Goal: Task Accomplishment & Management: Manage account settings

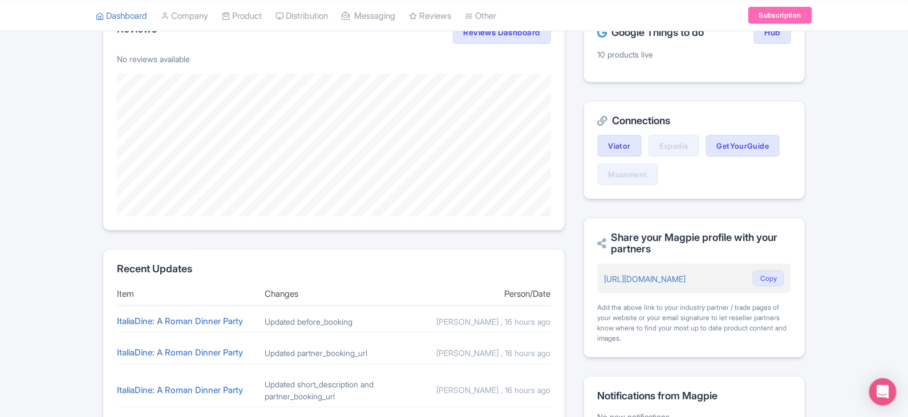
scroll to position [254, 0]
click at [210, 322] on link "ItaliaDine: A Roman Dinner Party" at bounding box center [180, 320] width 126 height 11
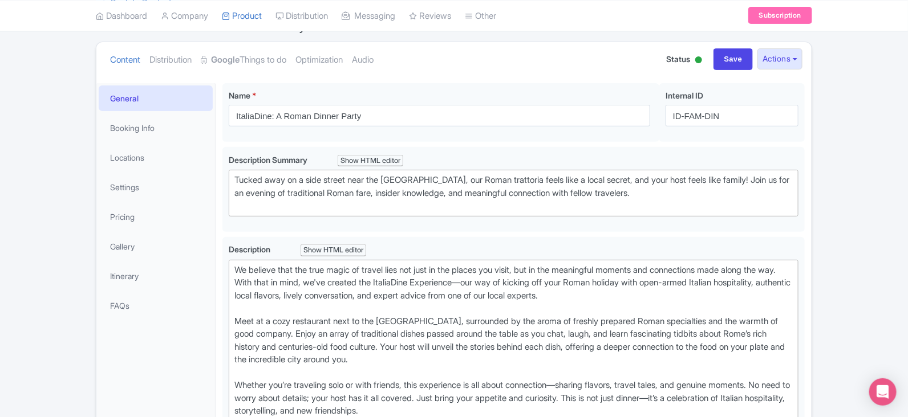
scroll to position [115, 0]
click at [141, 229] on link "Pricing" at bounding box center [156, 218] width 114 height 26
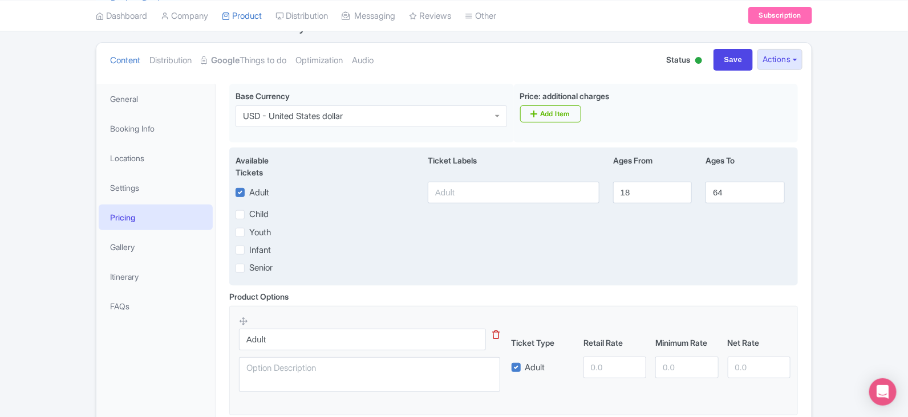
scroll to position [242, 0]
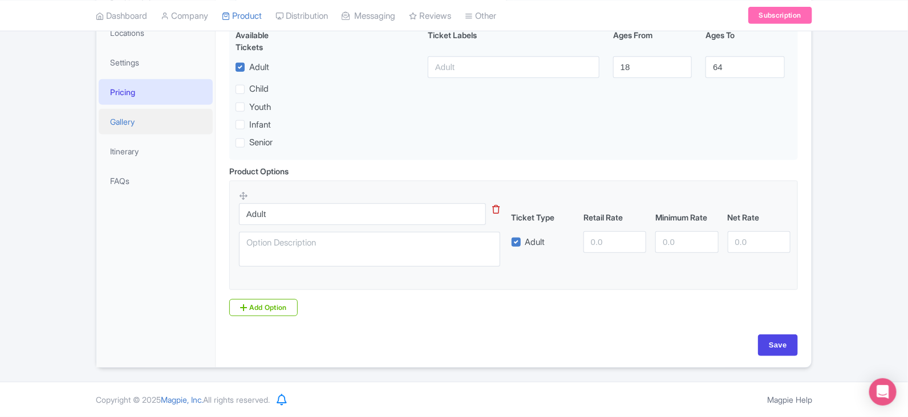
click at [129, 109] on link "Gallery" at bounding box center [156, 122] width 114 height 26
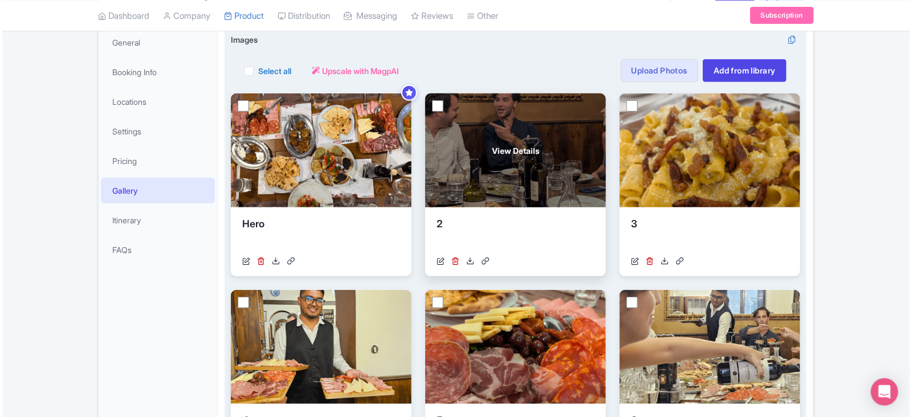
scroll to position [162, 0]
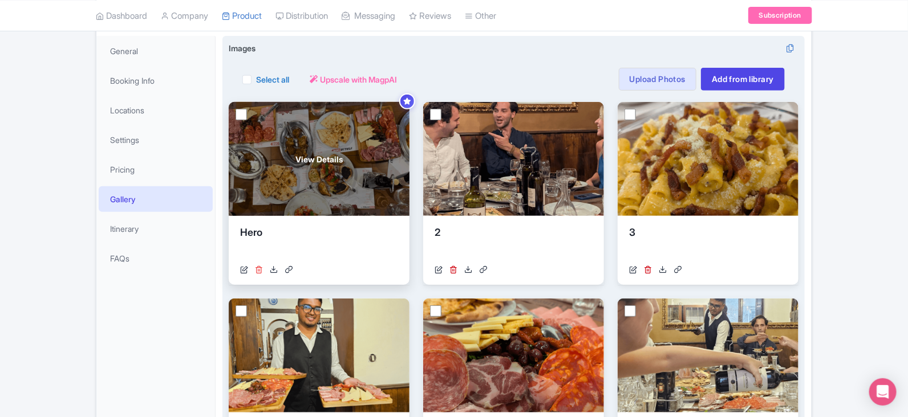
click at [259, 269] on icon at bounding box center [259, 270] width 8 height 8
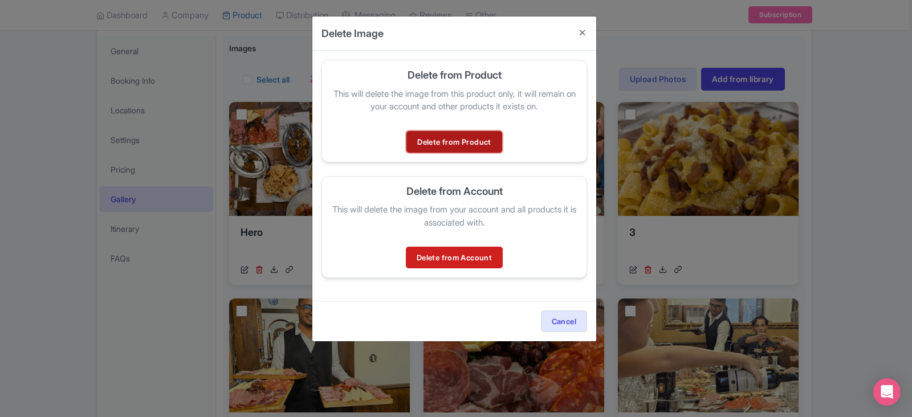
click at [476, 148] on link "Delete from Product" at bounding box center [454, 142] width 95 height 22
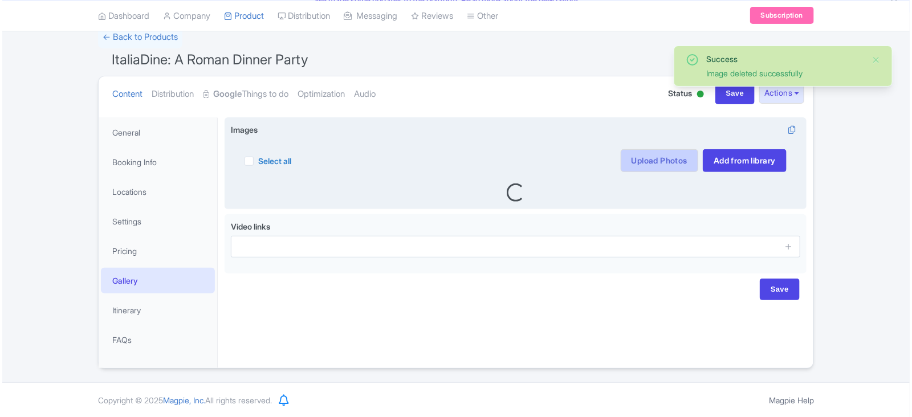
scroll to position [83, 0]
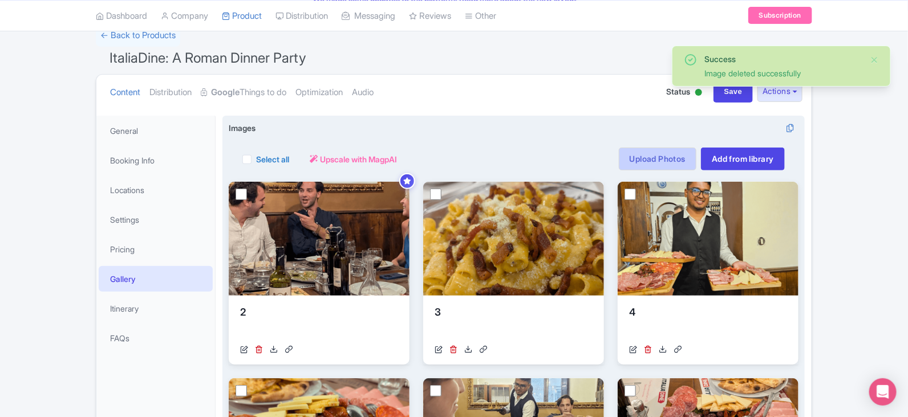
click at [642, 162] on link "Upload Photos" at bounding box center [658, 159] width 78 height 23
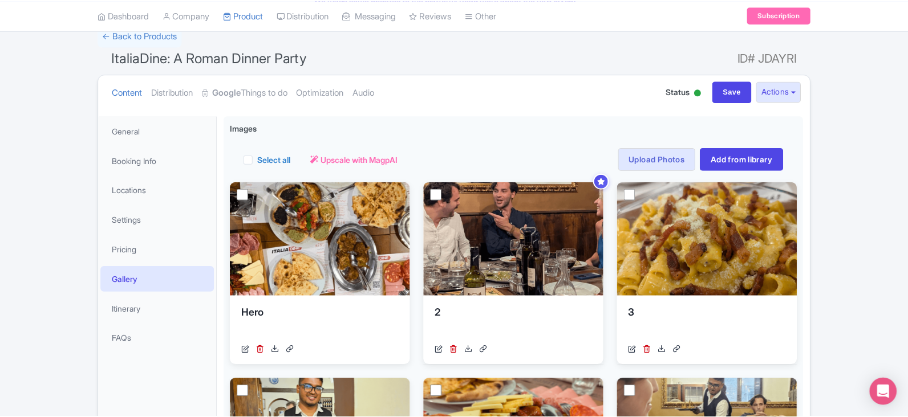
scroll to position [198, 0]
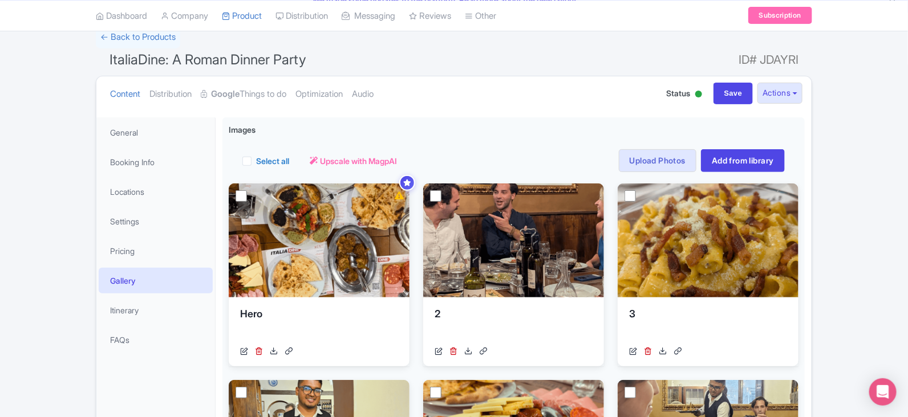
scroll to position [83, 0]
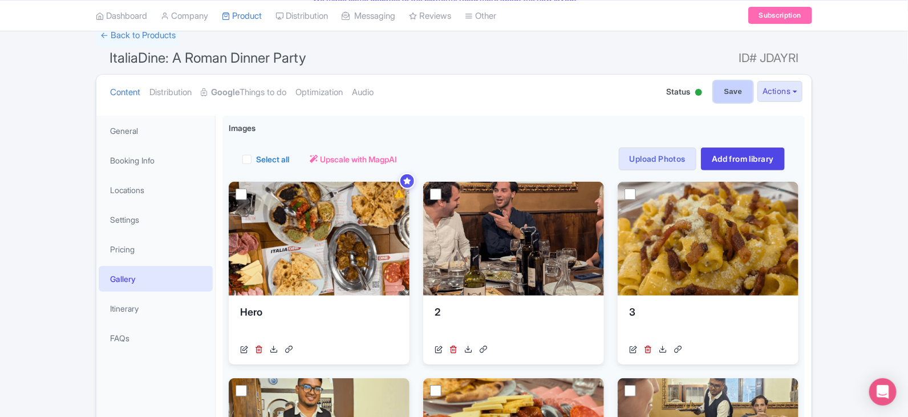
click at [725, 86] on input "Save" at bounding box center [733, 92] width 40 height 22
type input "Saving..."
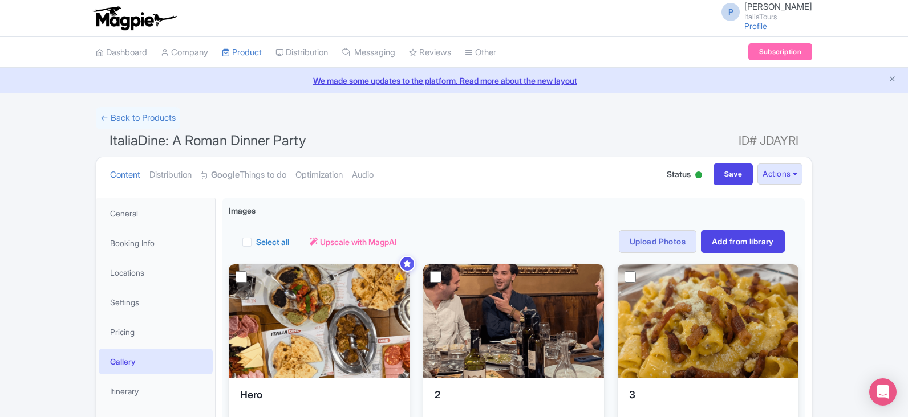
scroll to position [83, 0]
